Goal: Task Accomplishment & Management: Manage account settings

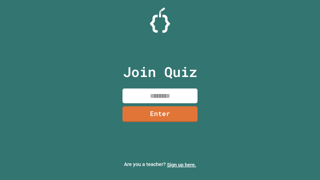
click at [182, 165] on link "Sign up here." at bounding box center [181, 165] width 29 height 6
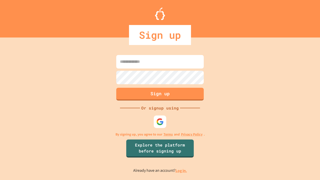
click at [182, 171] on link "Log in." at bounding box center [182, 170] width 12 height 5
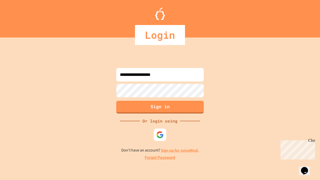
type input "**********"
